Goal: Information Seeking & Learning: Learn about a topic

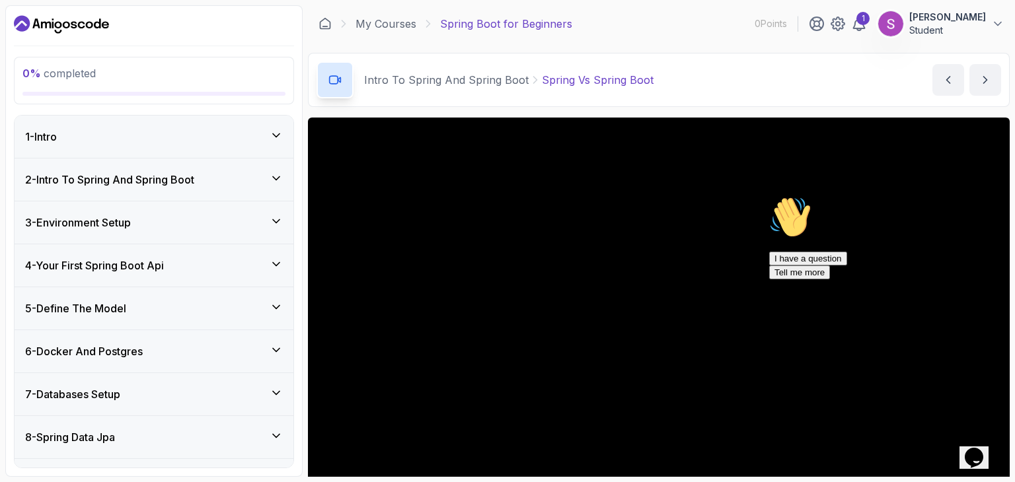
scroll to position [127, 0]
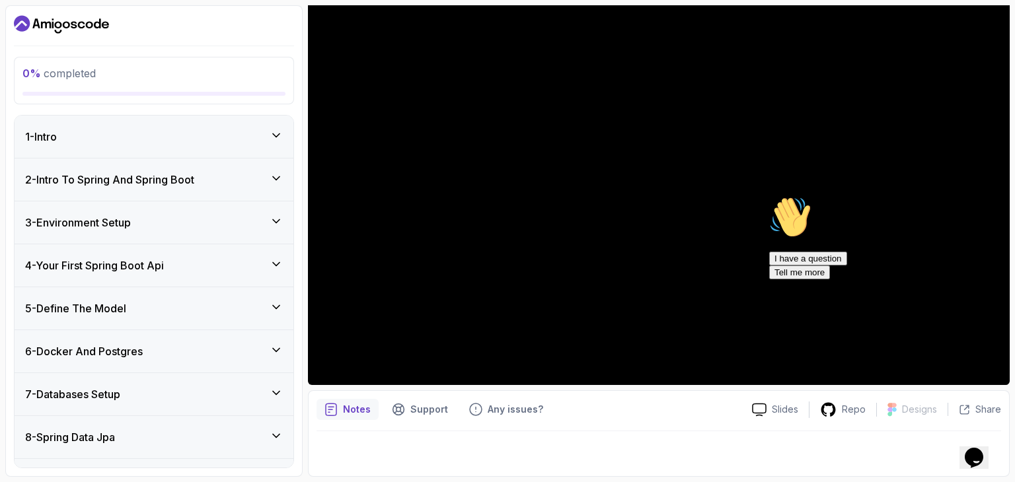
click at [241, 172] on div "2 - Intro To Spring And Spring Boot" at bounding box center [154, 180] width 258 height 16
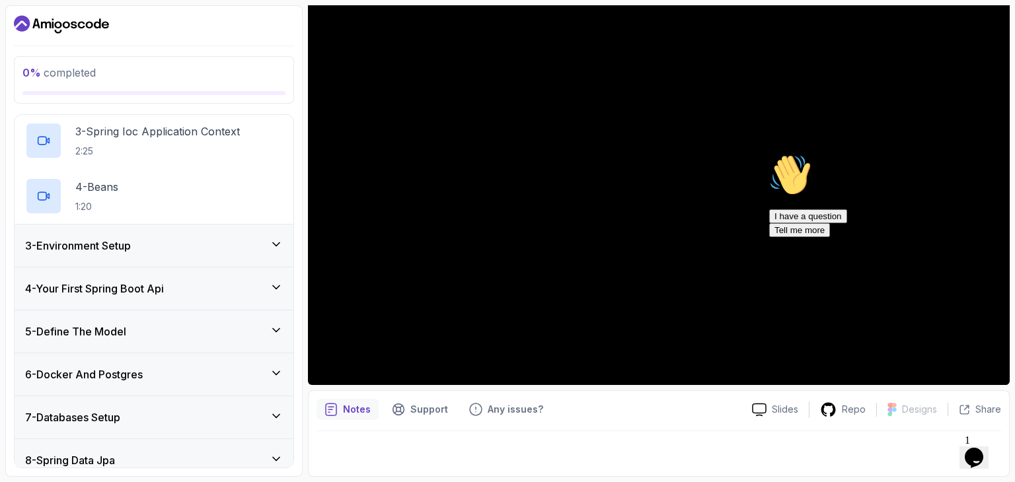
scroll to position [219, 0]
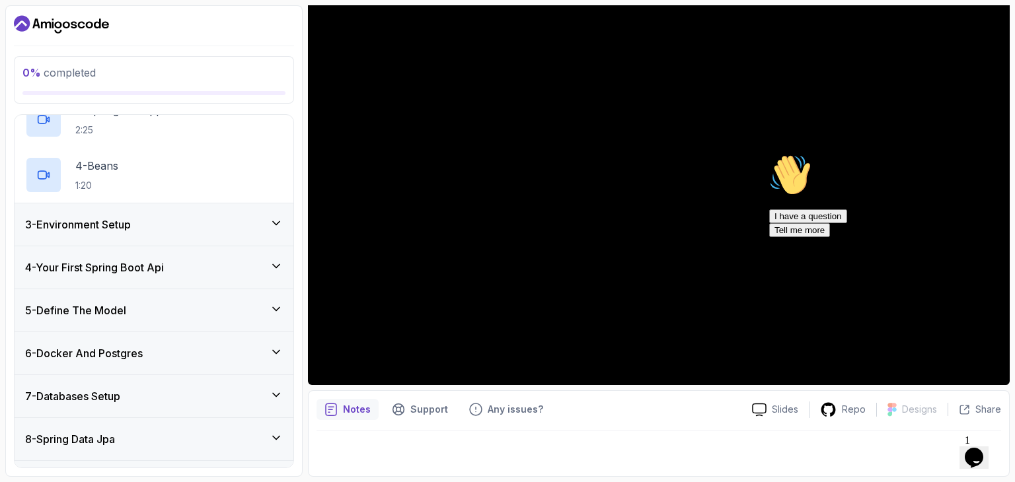
click at [193, 219] on div "3 - Environment Setup" at bounding box center [154, 225] width 258 height 16
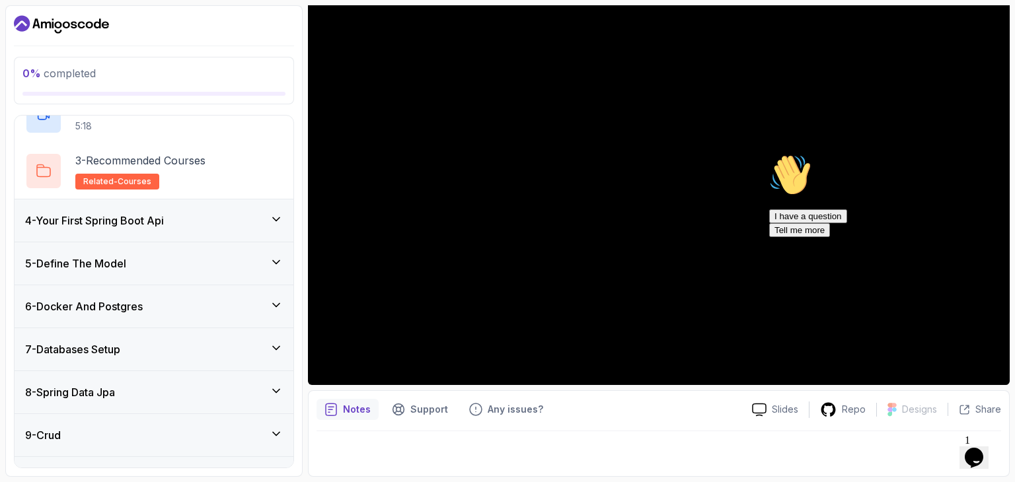
scroll to position [210, 0]
click at [193, 219] on div "4 - Your First Spring Boot Api" at bounding box center [154, 222] width 258 height 16
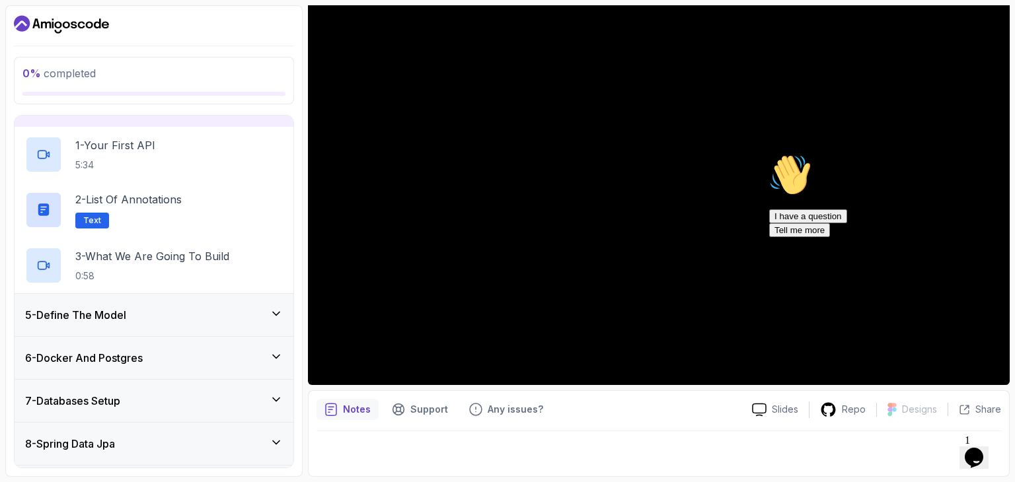
scroll to position [0, 0]
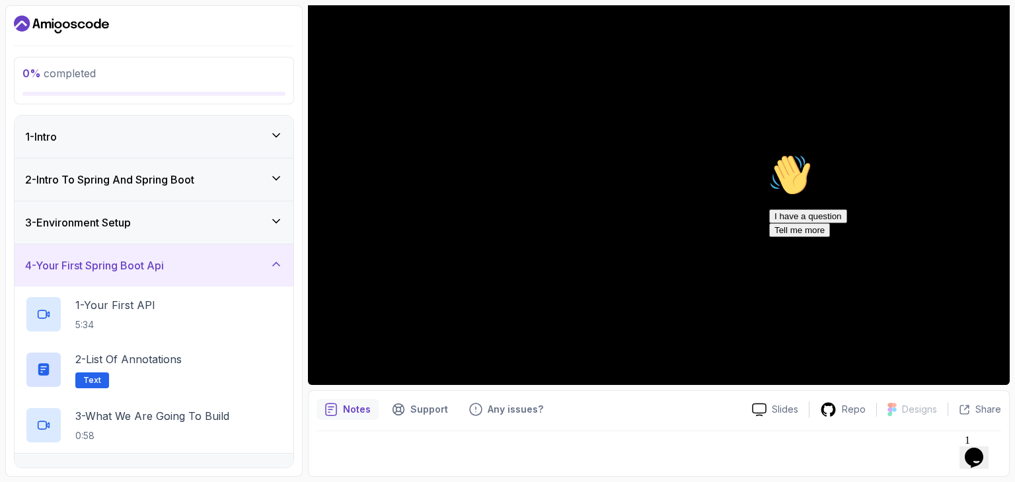
click at [158, 151] on div "1 - Intro" at bounding box center [154, 137] width 279 height 42
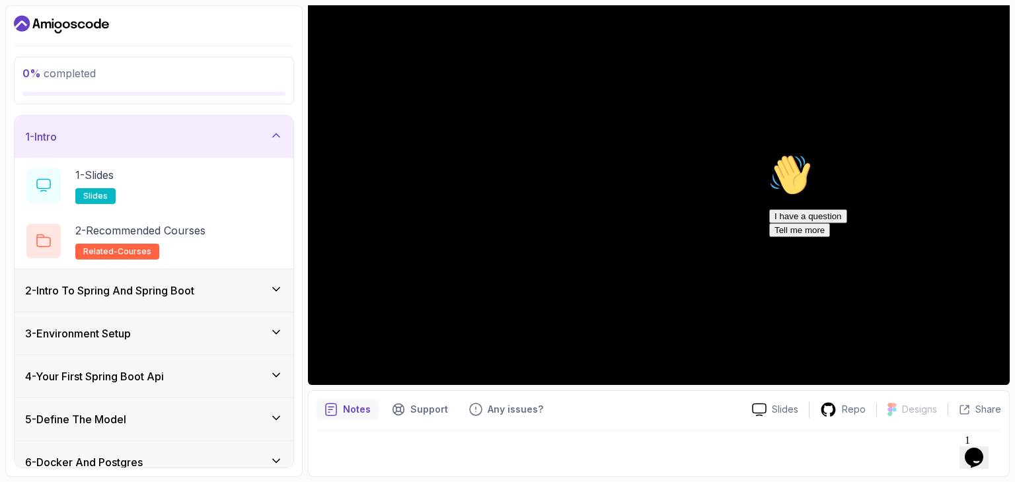
click at [268, 141] on div "1 - Intro" at bounding box center [154, 137] width 258 height 16
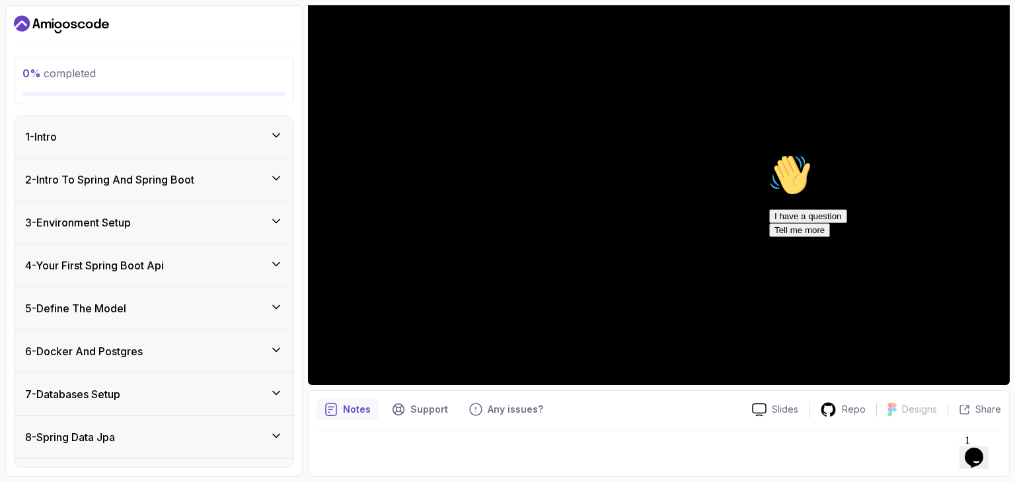
click at [272, 172] on icon at bounding box center [276, 178] width 13 height 13
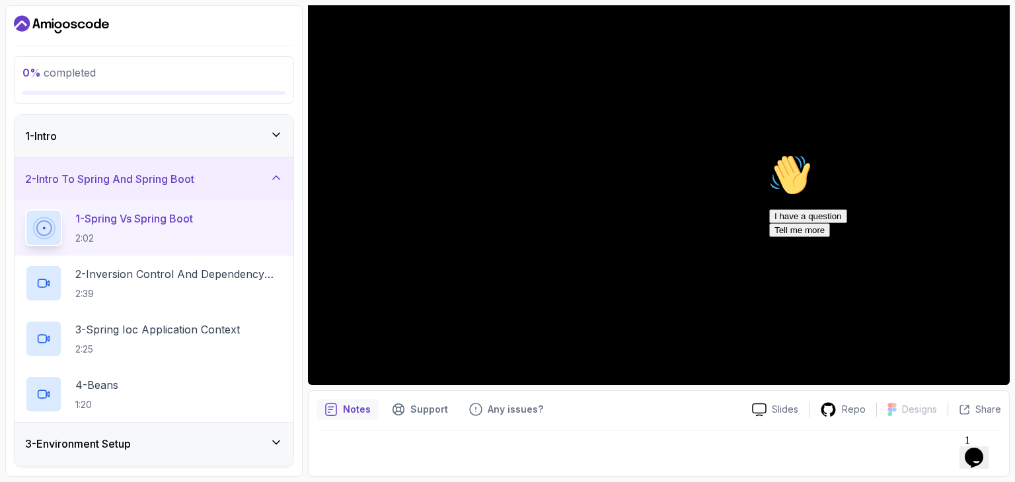
click at [272, 172] on icon at bounding box center [276, 177] width 13 height 13
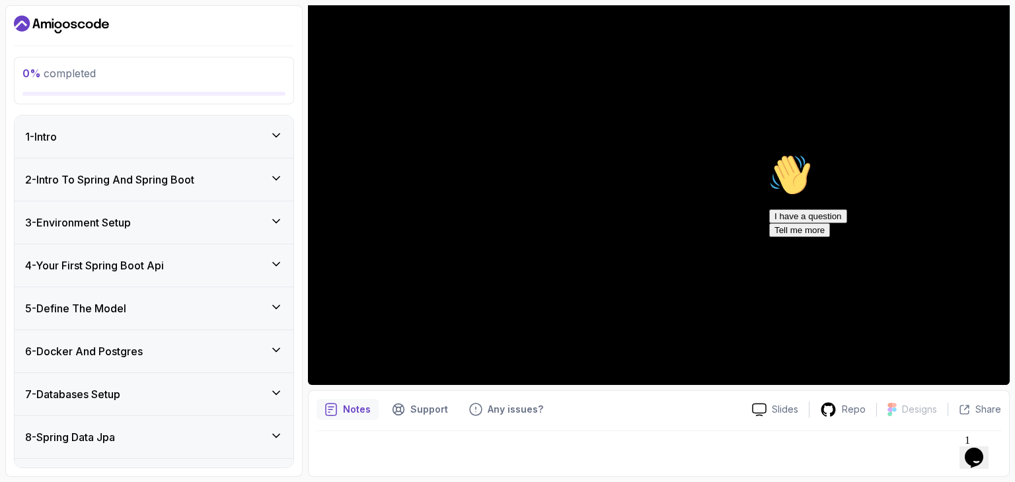
click at [257, 224] on div "3 - Environment Setup" at bounding box center [154, 223] width 258 height 16
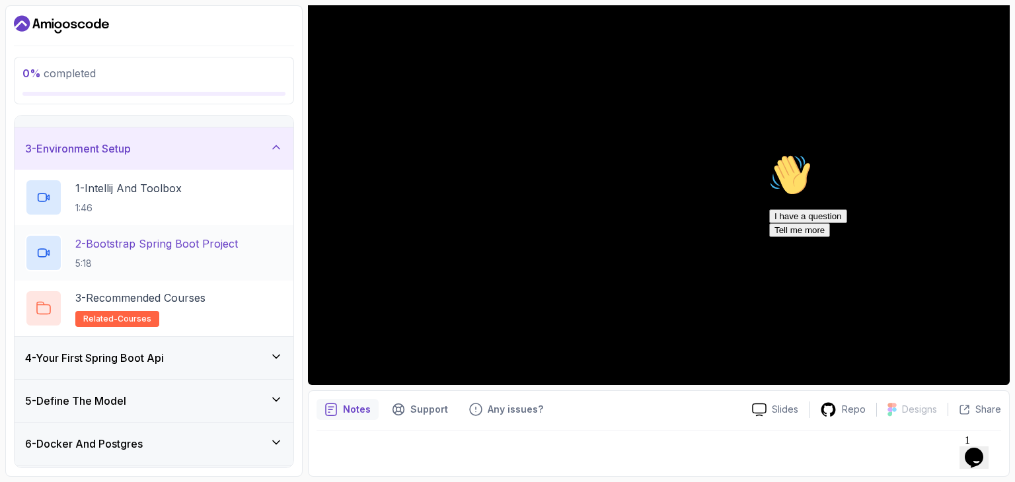
scroll to position [75, 0]
click at [238, 299] on div "3 - Recommended Courses related-courses" at bounding box center [154, 307] width 258 height 37
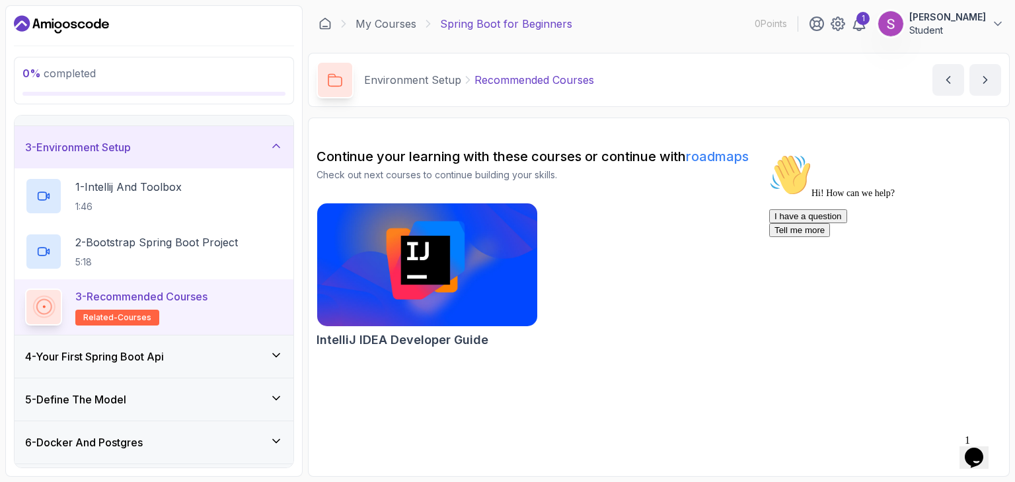
click at [411, 275] on img at bounding box center [427, 265] width 231 height 130
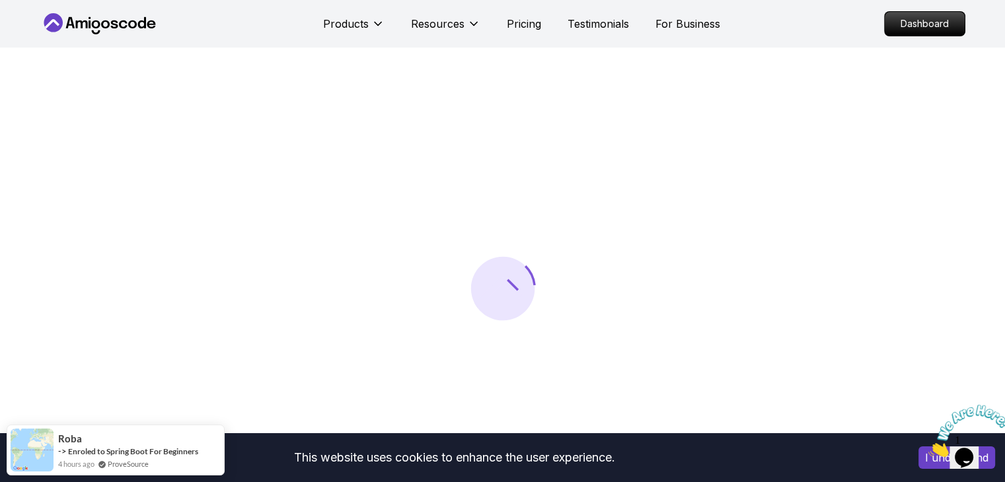
click at [1000, 414] on img at bounding box center [969, 431] width 82 height 52
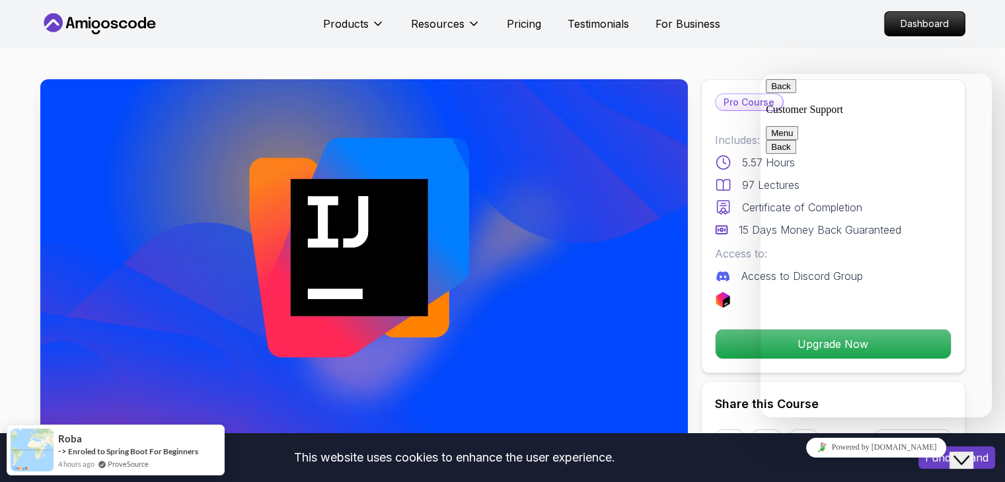
click at [971, 458] on button "Close Chat This icon closes the chat window." at bounding box center [961, 460] width 24 height 17
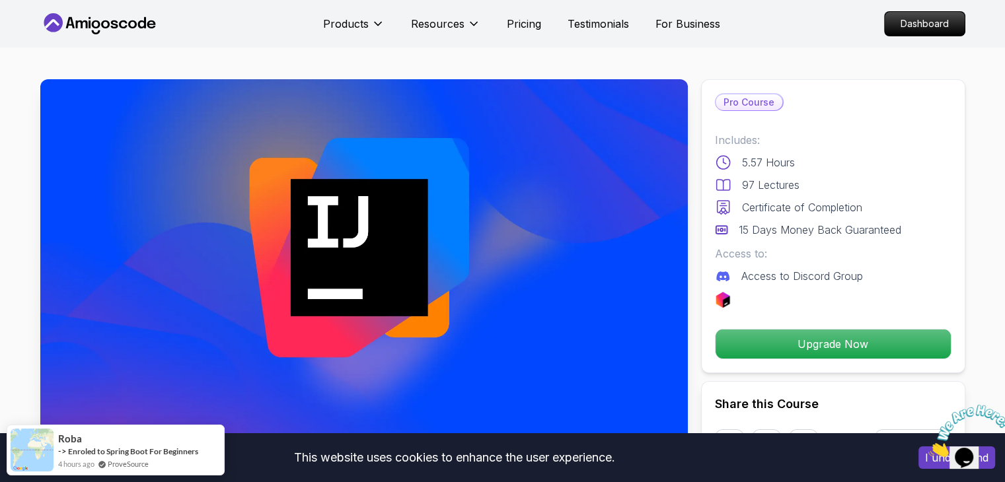
click at [928, 448] on icon "Close" at bounding box center [928, 453] width 0 height 11
click at [922, 455] on button "I understand" at bounding box center [956, 458] width 77 height 22
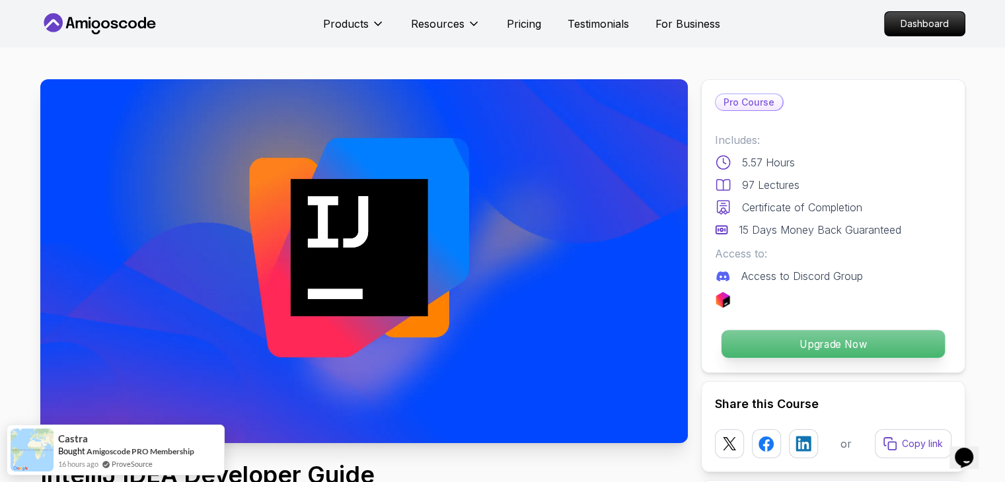
click at [776, 340] on p "Upgrade Now" at bounding box center [832, 344] width 223 height 28
